Goal: Navigation & Orientation: Find specific page/section

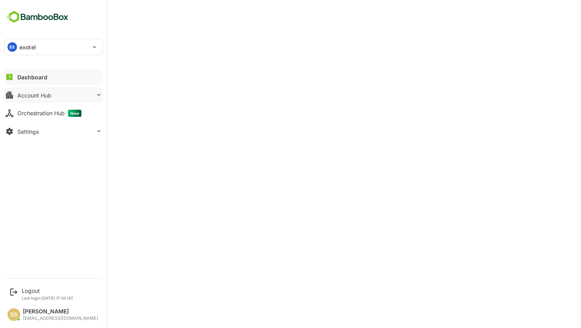
click at [66, 96] on button "Account Hub" at bounding box center [53, 95] width 99 height 16
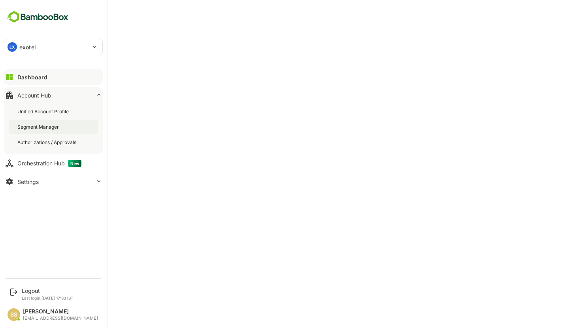
click at [56, 126] on div "Segment Manager" at bounding box center [38, 127] width 43 height 7
click at [42, 163] on div "Orchestration Hub New" at bounding box center [49, 163] width 64 height 7
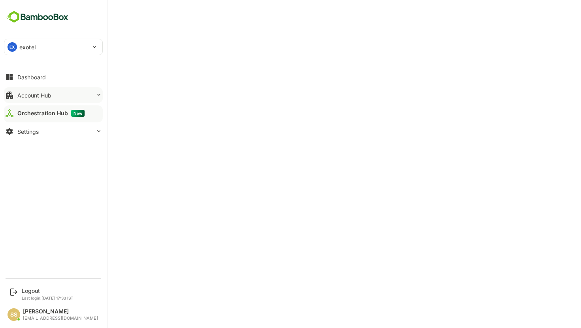
click at [36, 97] on div "Account Hub" at bounding box center [34, 95] width 34 height 7
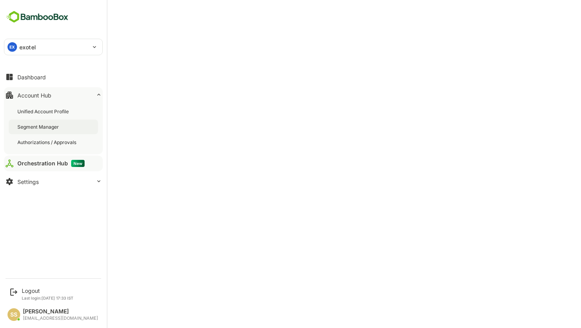
click at [45, 124] on div "Segment Manager" at bounding box center [38, 127] width 43 height 7
click at [47, 113] on div "Unified Account Profile" at bounding box center [43, 111] width 53 height 7
click at [47, 127] on div "Segment Manager" at bounding box center [38, 127] width 43 height 7
click at [41, 109] on div "Unified Account Profile" at bounding box center [43, 111] width 53 height 7
click at [38, 126] on div "Segment Manager" at bounding box center [38, 127] width 43 height 7
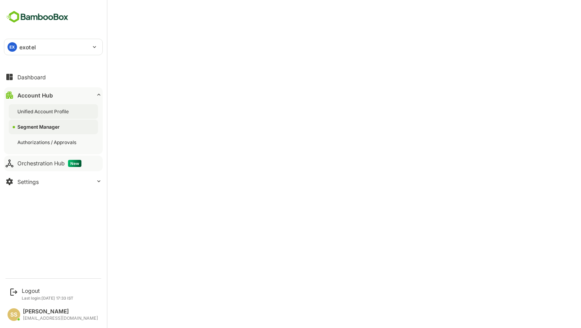
click at [40, 107] on div "Unified Account Profile" at bounding box center [53, 111] width 89 height 15
click at [28, 124] on div "Segment Manager" at bounding box center [38, 127] width 43 height 7
click at [45, 163] on div "Orchestration Hub New" at bounding box center [49, 163] width 64 height 7
